Goal: Information Seeking & Learning: Learn about a topic

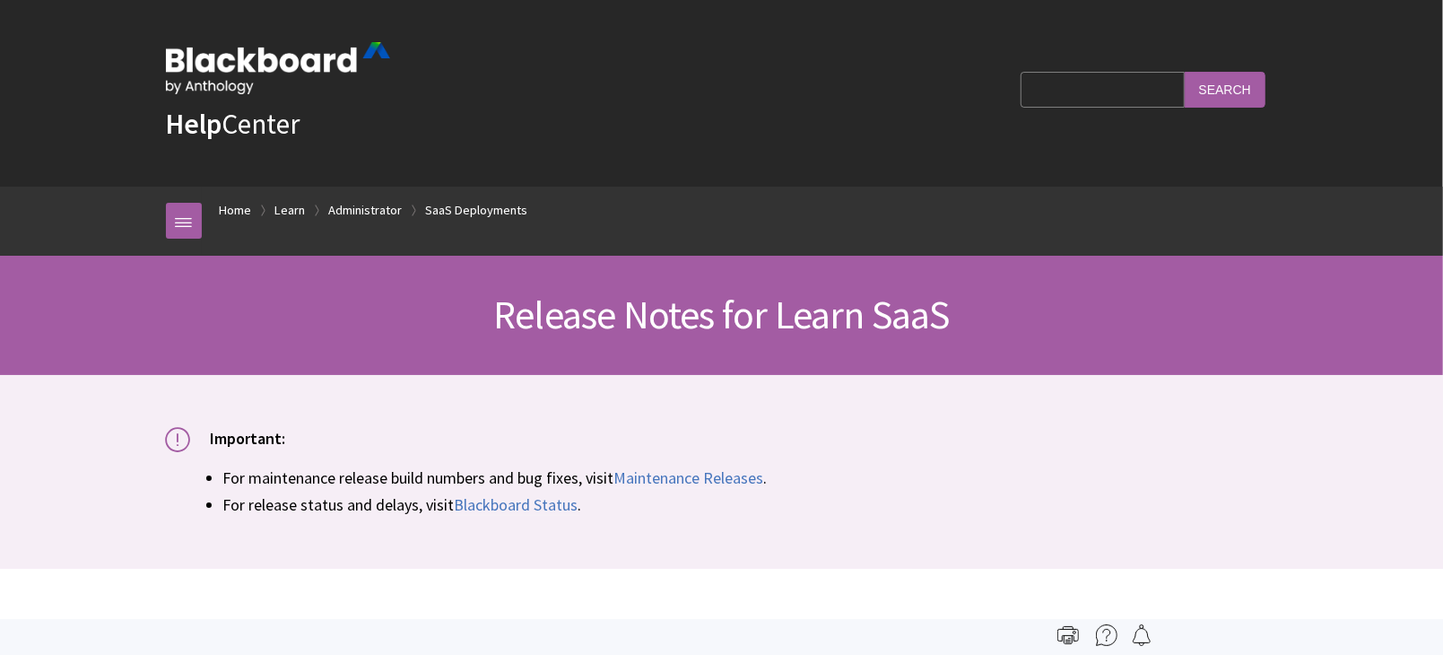
scroll to position [1962, 0]
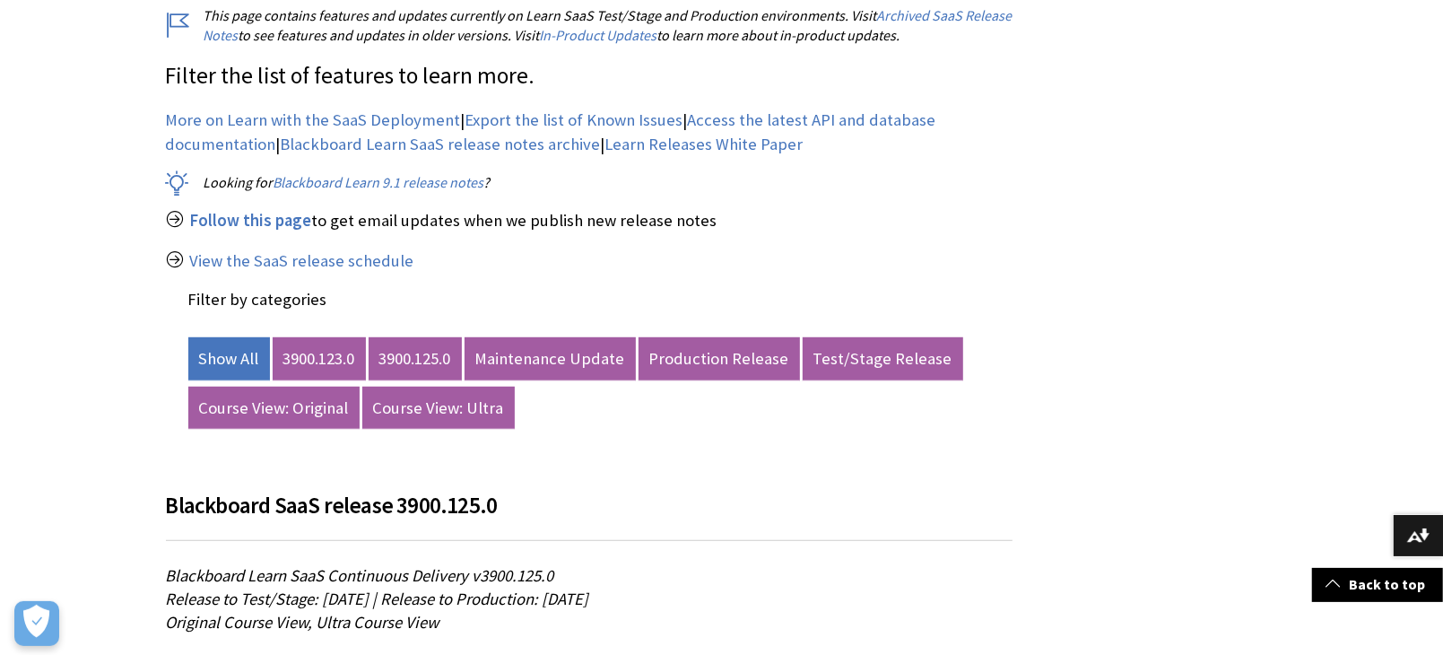
scroll to position [697, 0]
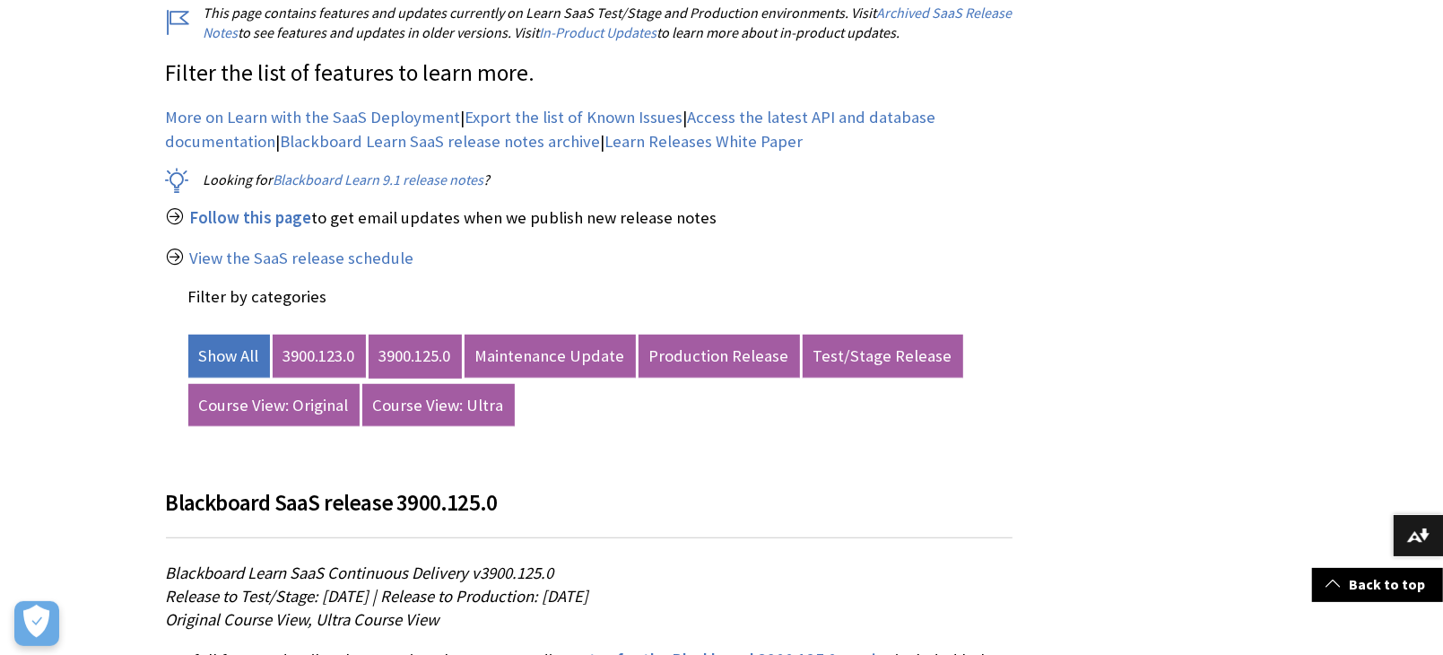
click at [433, 352] on link "3900.125.0" at bounding box center [415, 356] width 93 height 43
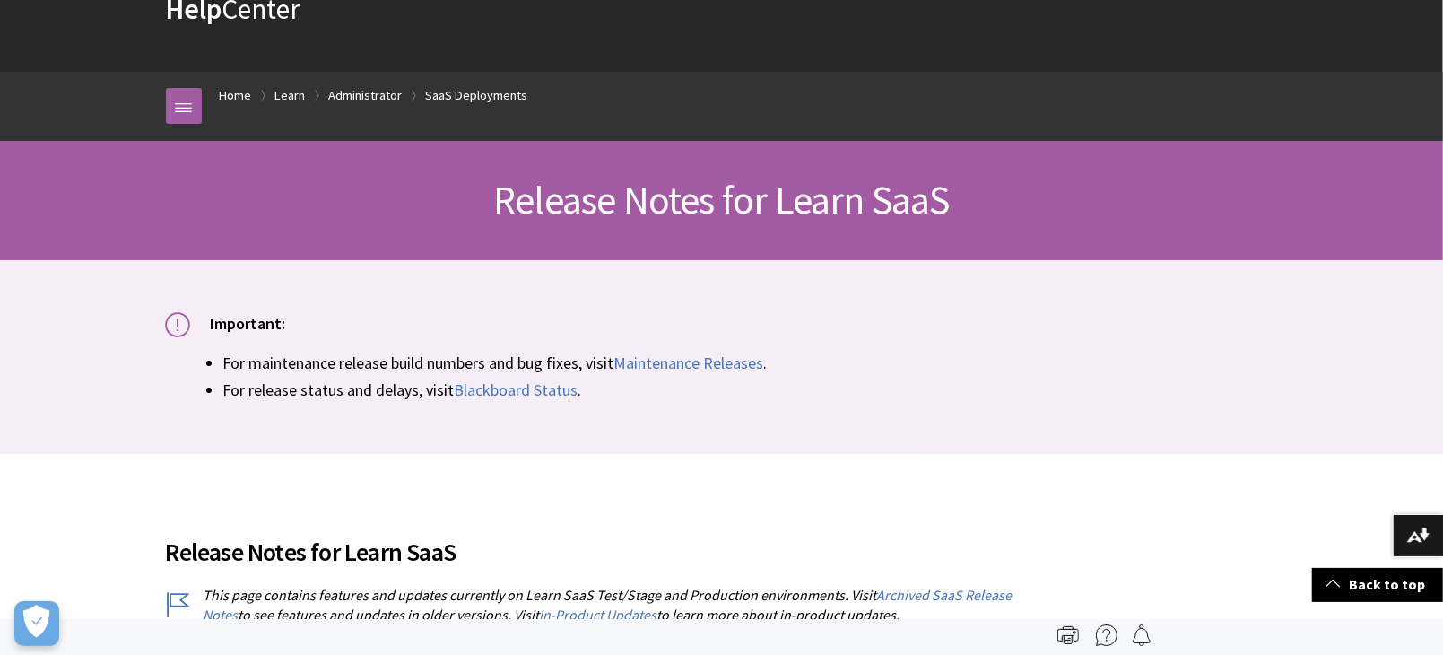
scroll to position [100, 0]
